Goal: Task Accomplishment & Management: Use online tool/utility

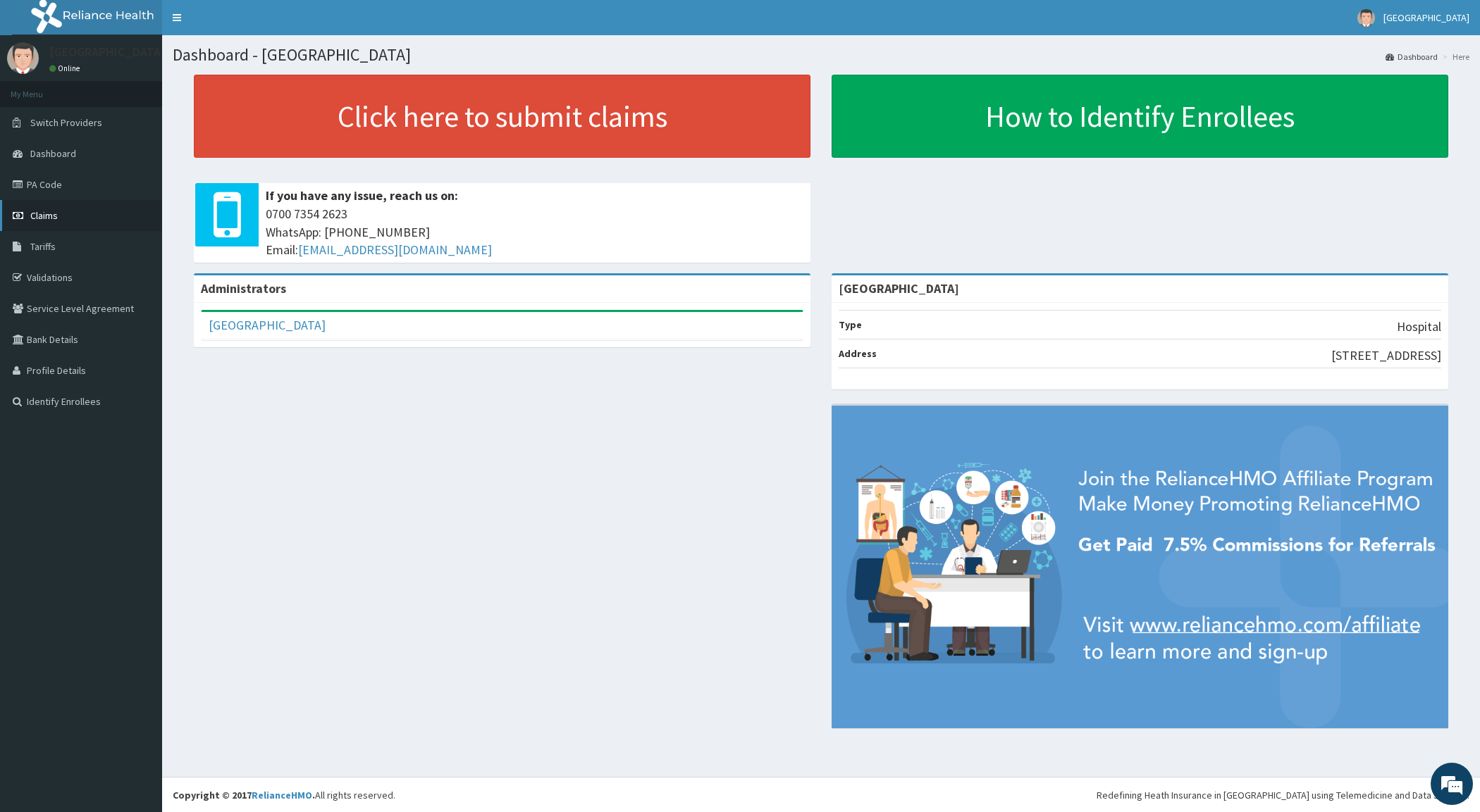
click at [60, 216] on link "Claims" at bounding box center [80, 216] width 162 height 31
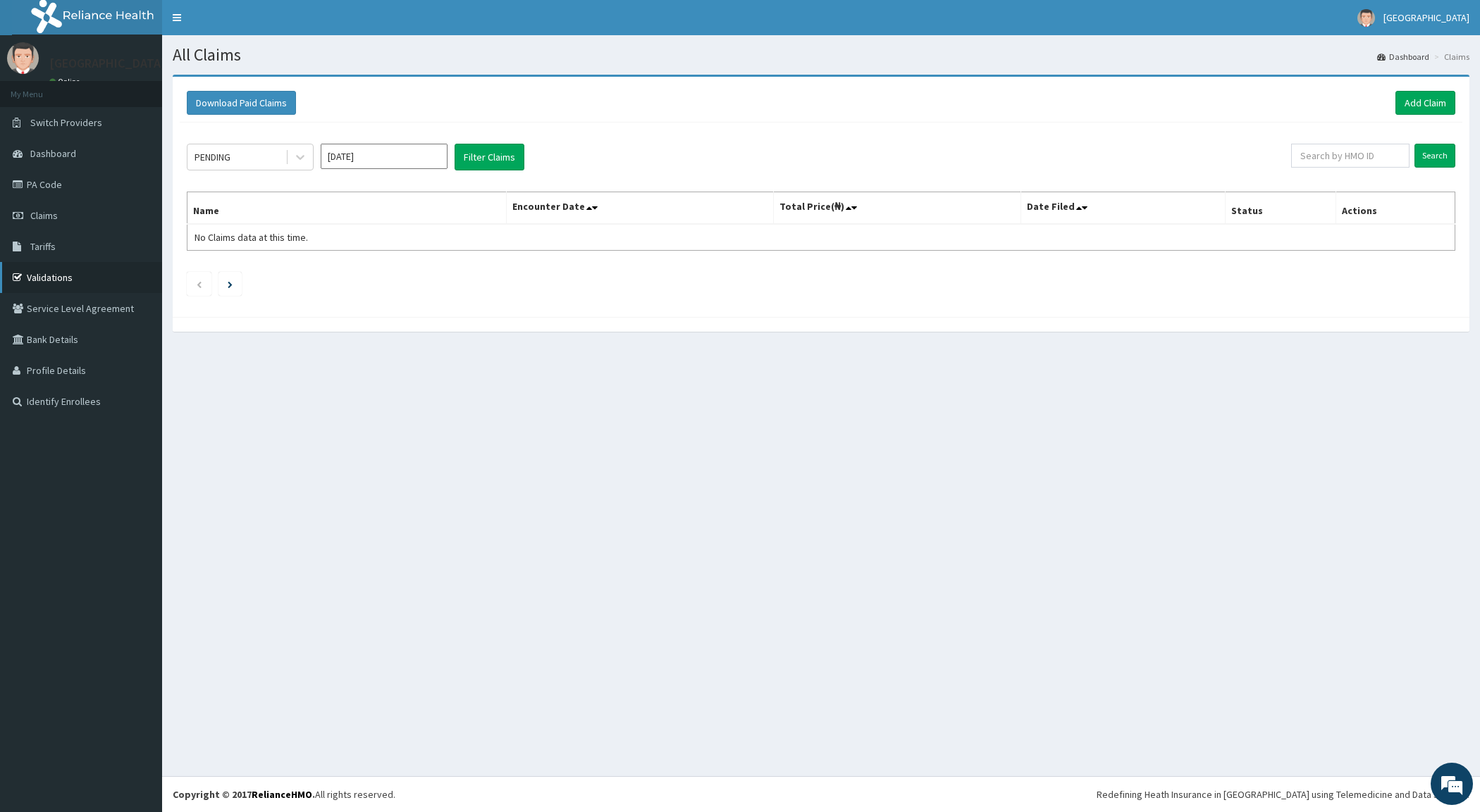
click at [55, 276] on link "Validations" at bounding box center [80, 277] width 162 height 31
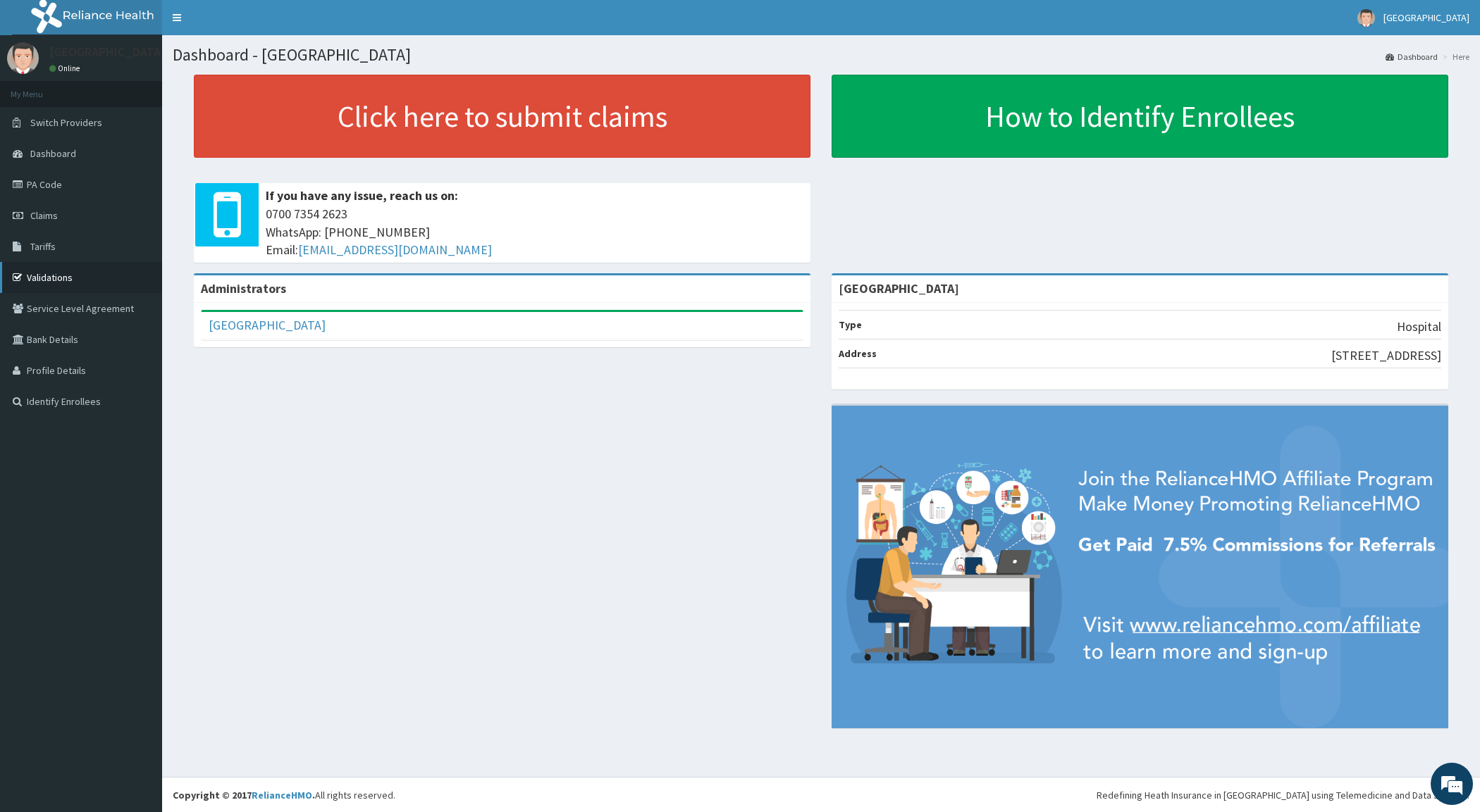
click at [82, 281] on link "Validations" at bounding box center [80, 277] width 162 height 31
